Goal: Transaction & Acquisition: Purchase product/service

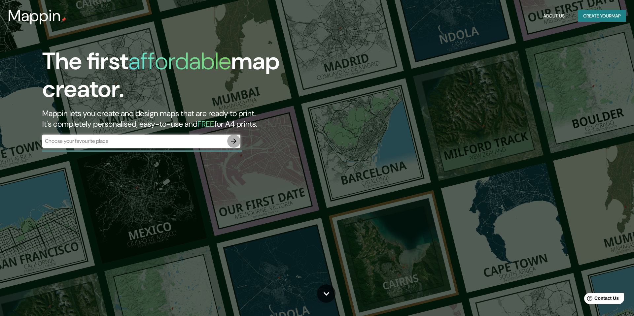
click at [232, 140] on icon "button" at bounding box center [234, 141] width 8 height 8
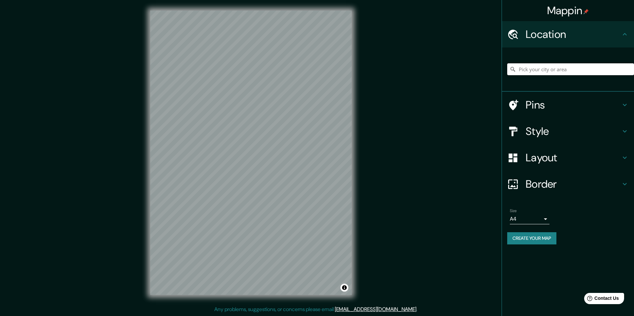
click at [545, 68] on input "Pick your city or area" at bounding box center [570, 69] width 127 height 12
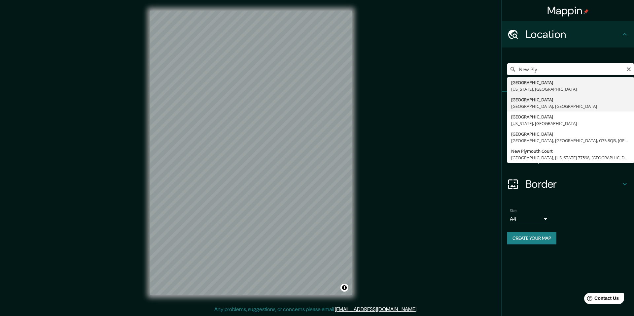
type input "[GEOGRAPHIC_DATA], [GEOGRAPHIC_DATA], [GEOGRAPHIC_DATA]"
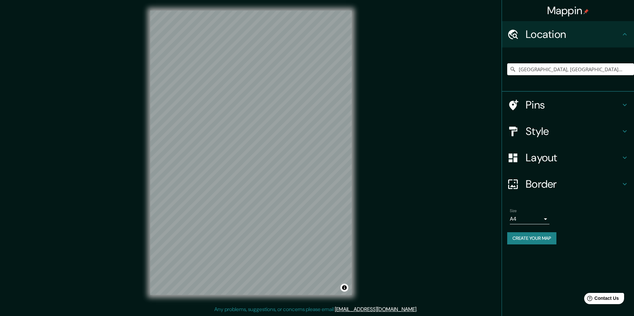
click at [543, 134] on h4 "Style" at bounding box center [573, 131] width 95 height 13
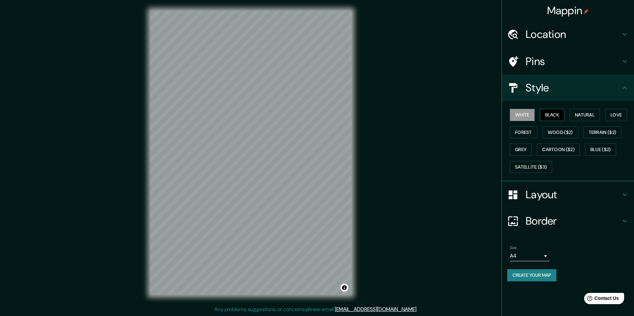
click at [548, 116] on button "Black" at bounding box center [552, 115] width 25 height 12
click at [590, 110] on button "Natural" at bounding box center [585, 115] width 30 height 12
click at [524, 134] on button "Forest" at bounding box center [523, 132] width 27 height 12
click at [523, 151] on button "Grey" at bounding box center [521, 150] width 22 height 12
click at [533, 135] on button "Forest" at bounding box center [523, 132] width 27 height 12
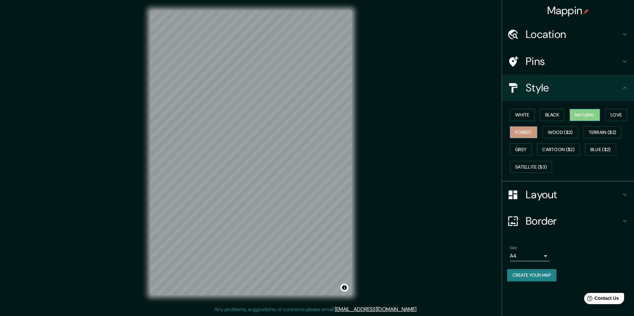
click at [590, 109] on button "Natural" at bounding box center [585, 115] width 30 height 12
click at [619, 116] on button "Love" at bounding box center [616, 115] width 22 height 12
click at [592, 114] on button "Natural" at bounding box center [585, 115] width 30 height 12
click at [542, 93] on h4 "Style" at bounding box center [573, 87] width 95 height 13
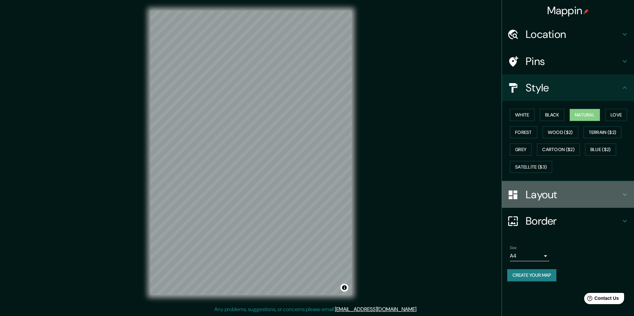
click at [567, 201] on h4 "Layout" at bounding box center [573, 194] width 95 height 13
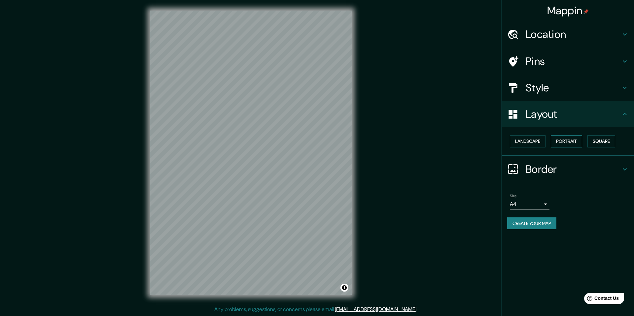
click at [560, 138] on button "Portrait" at bounding box center [566, 141] width 31 height 12
click at [534, 143] on button "Landscape" at bounding box center [528, 141] width 36 height 12
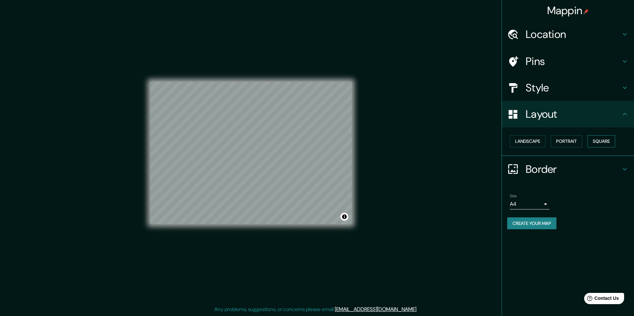
click at [600, 141] on button "Square" at bounding box center [601, 141] width 28 height 12
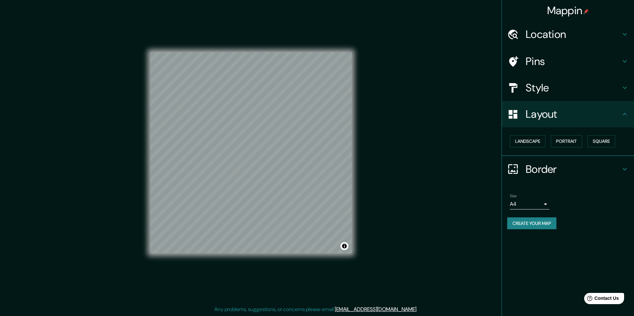
click at [537, 53] on div "Pins" at bounding box center [568, 61] width 132 height 26
